Goal: Find specific page/section: Find specific page/section

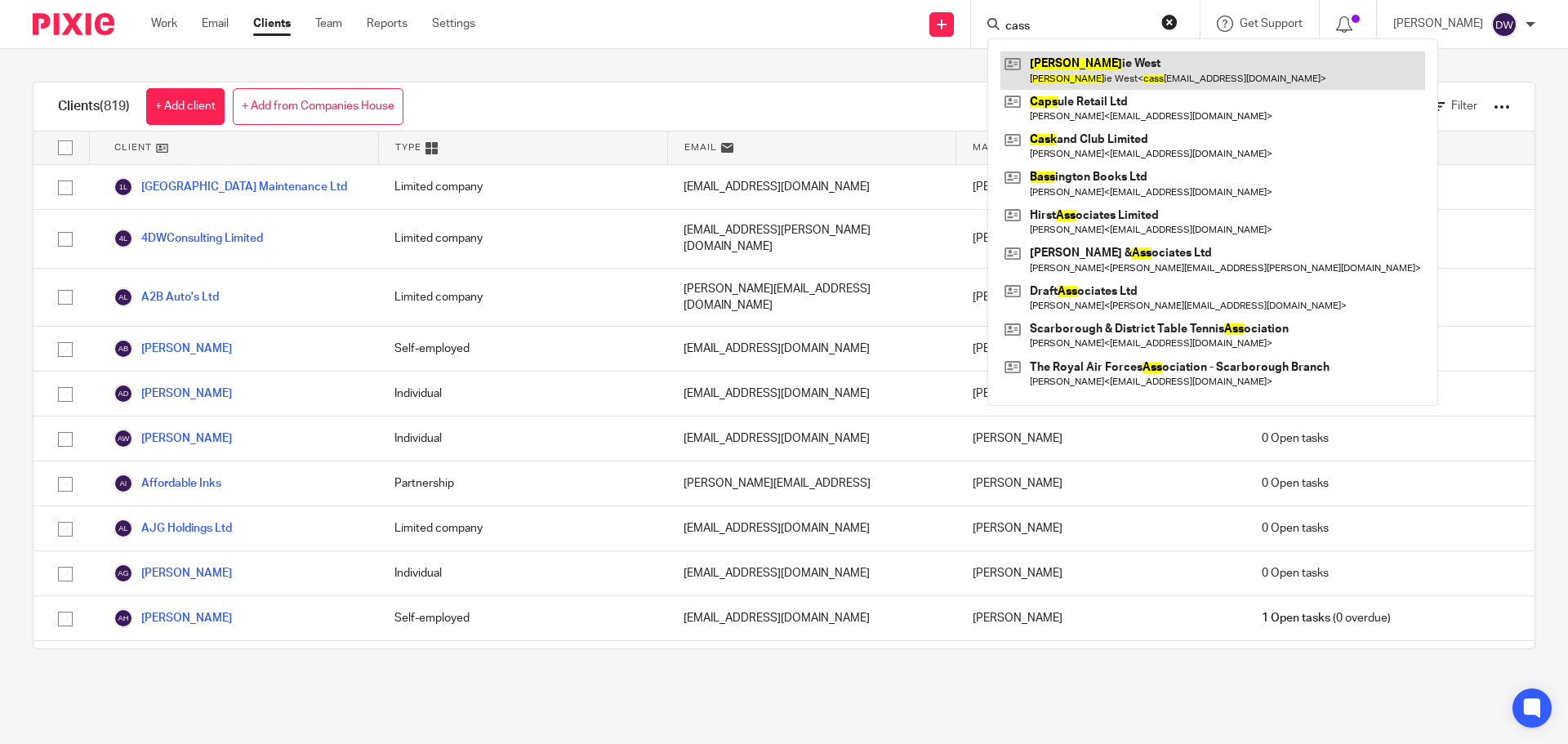
type input "cass"
click at [1062, 76] on link at bounding box center [1212, 70] width 424 height 37
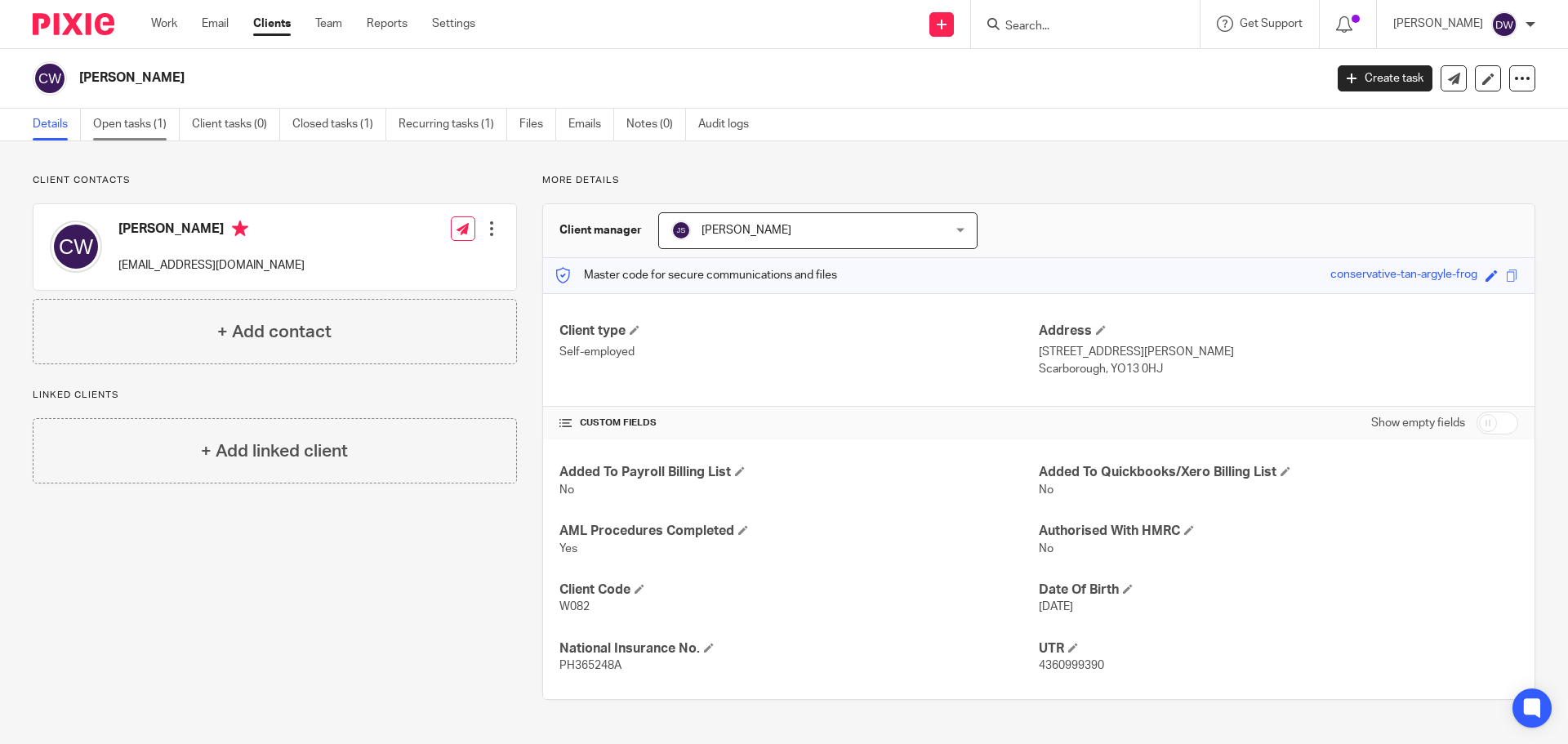
click at [136, 120] on link "Open tasks (1)" at bounding box center [136, 125] width 86 height 32
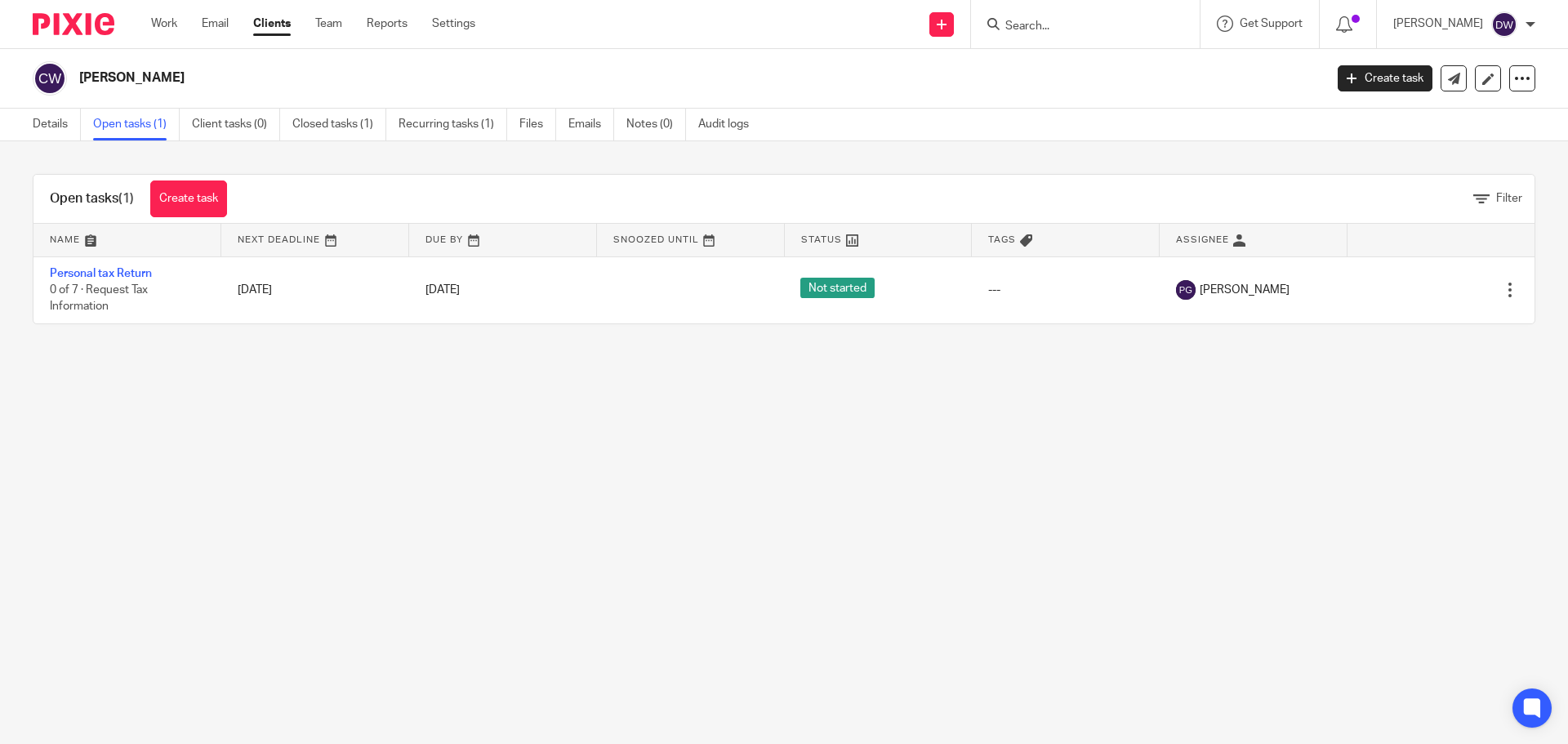
click at [1106, 20] on input "Search" at bounding box center [1077, 26] width 147 height 15
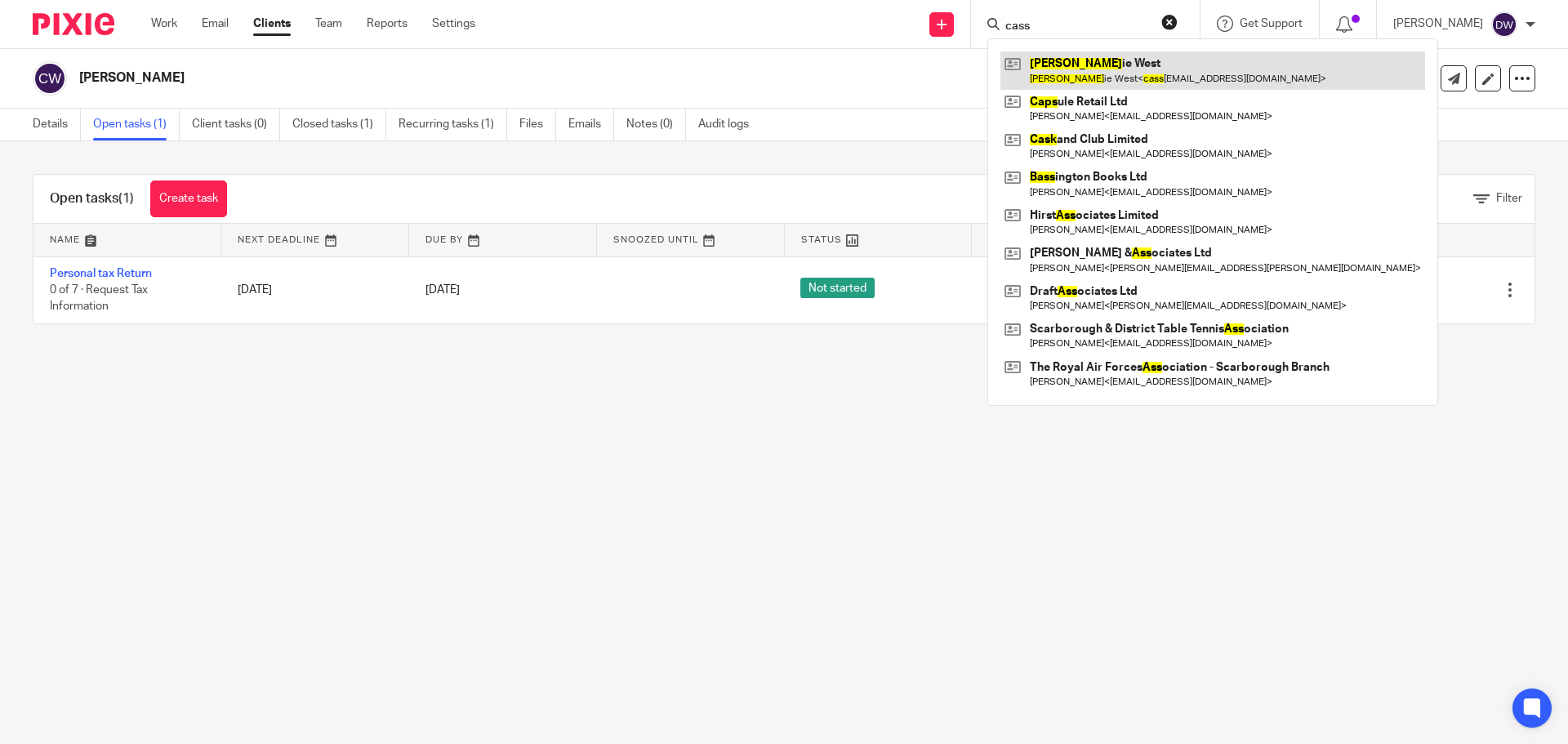
type input "cass"
click at [1093, 71] on link at bounding box center [1212, 70] width 424 height 37
